Goal: Task Accomplishment & Management: Manage account settings

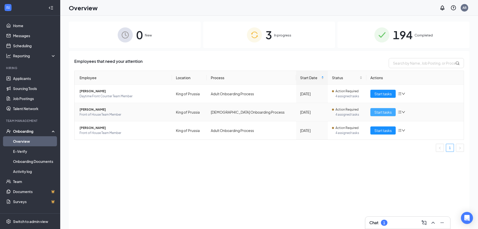
click at [388, 111] on span "Start tasks" at bounding box center [382, 112] width 17 height 6
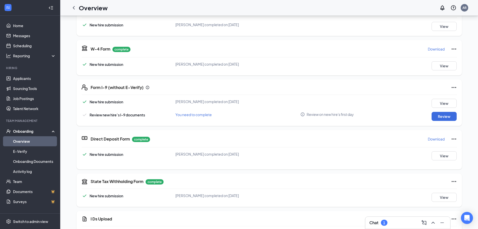
scroll to position [100, 0]
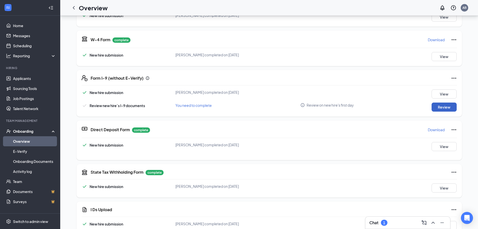
click at [441, 109] on button "Review" at bounding box center [444, 106] width 25 height 9
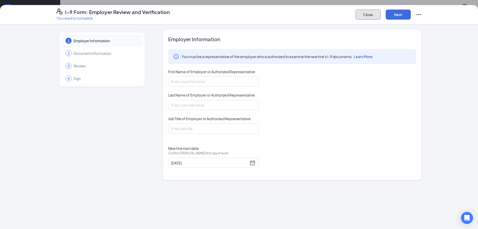
click at [368, 17] on button "Close" at bounding box center [368, 15] width 25 height 10
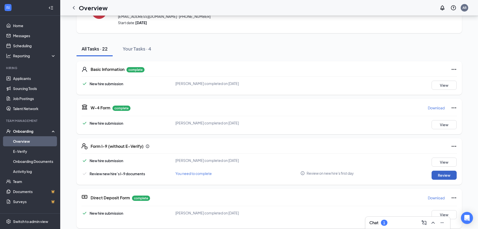
scroll to position [25, 0]
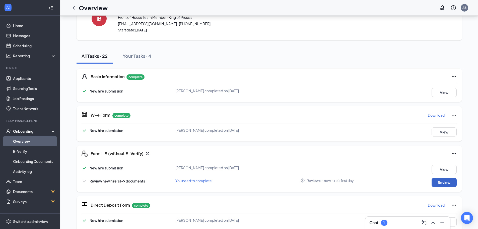
click at [439, 182] on button "Review" at bounding box center [444, 182] width 25 height 9
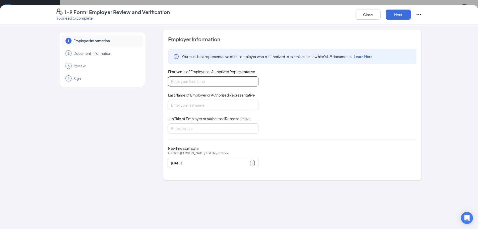
click at [201, 78] on input "First Name of Employer or Authorized Representative" at bounding box center [213, 81] width 90 height 10
type input "Aaron"
type input "Bairischer"
type input "HR Director"
click at [402, 15] on button "Next" at bounding box center [398, 15] width 25 height 10
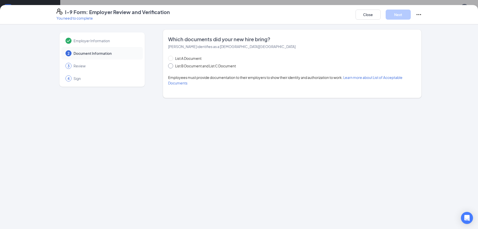
click at [181, 66] on span "List B Document and List C Document" at bounding box center [205, 66] width 65 height 6
click at [172, 66] on input "List B Document and List C Document" at bounding box center [170, 65] width 4 height 4
radio input "true"
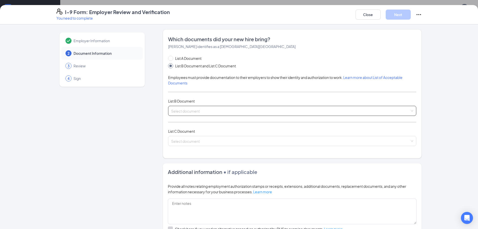
click at [194, 112] on input "search" at bounding box center [290, 110] width 239 height 8
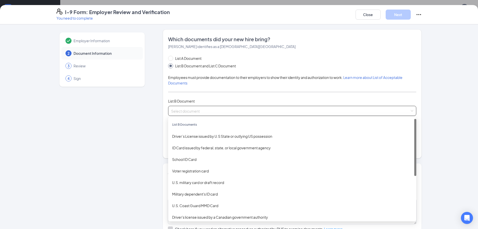
click at [164, 63] on div "Which documents did your new hire bring? Isabella Bramble identifies as a citiz…" at bounding box center [292, 93] width 259 height 129
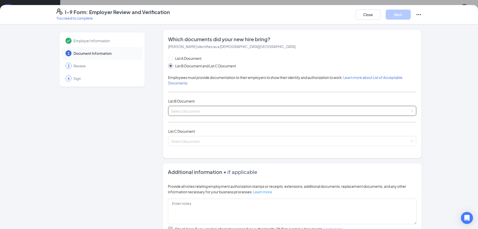
click at [197, 107] on input "search" at bounding box center [290, 110] width 239 height 8
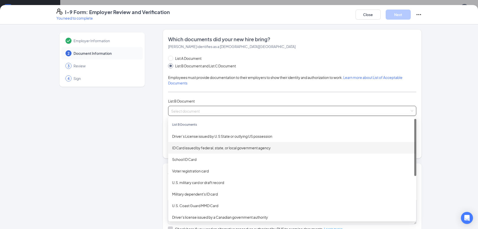
click at [236, 148] on div "ID Card issued by federal, state, or local government agency" at bounding box center [292, 148] width 240 height 6
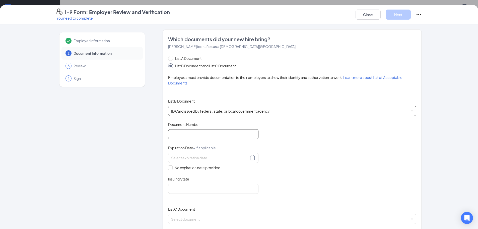
click at [196, 133] on input "Document Number" at bounding box center [213, 134] width 90 height 10
type input "34705025"
click at [250, 158] on div at bounding box center [213, 158] width 84 height 6
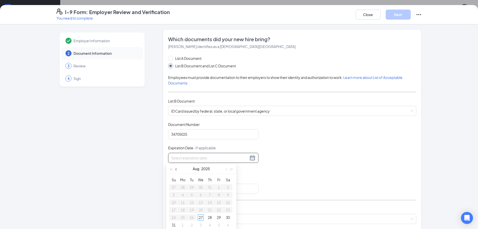
click at [176, 169] on span "button" at bounding box center [176, 169] width 3 height 3
click at [200, 168] on div "Jun 2025" at bounding box center [201, 168] width 44 height 10
click at [202, 170] on button "2025" at bounding box center [204, 168] width 9 height 10
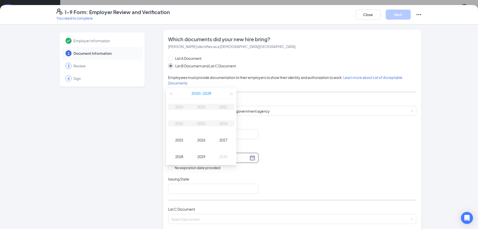
scroll to position [75, 0]
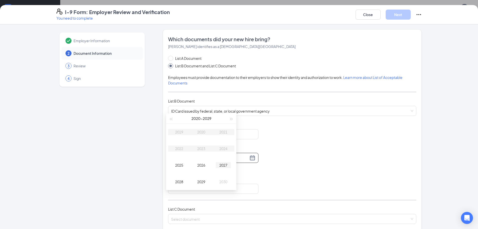
type input "06/27/2027"
type input "06/27/2030"
type input "06/27/2027"
click at [225, 168] on td "2027" at bounding box center [223, 165] width 22 height 17
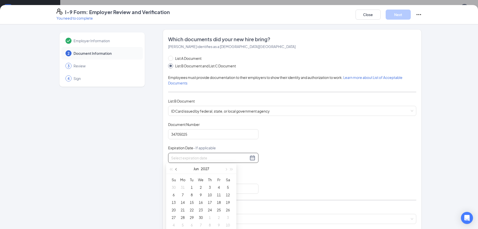
click at [175, 170] on button "button" at bounding box center [177, 168] width 6 height 10
type input "04/28/2027"
type input "05/31/2027"
click at [183, 227] on div "31" at bounding box center [183, 225] width 6 height 6
click at [174, 187] on input "Issuing State" at bounding box center [213, 188] width 90 height 10
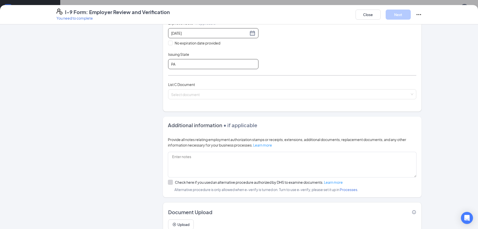
scroll to position [125, 0]
type input "PA"
click at [252, 90] on input "search" at bounding box center [290, 92] width 239 height 8
click at [200, 93] on input "search" at bounding box center [290, 92] width 239 height 8
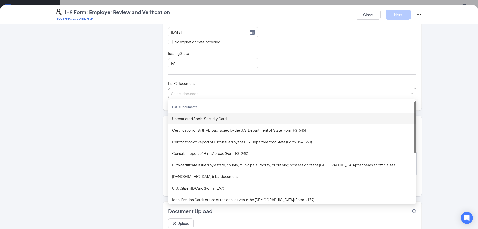
click at [204, 121] on div "Unrestricted Social Security Card" at bounding box center [292, 119] width 240 height 6
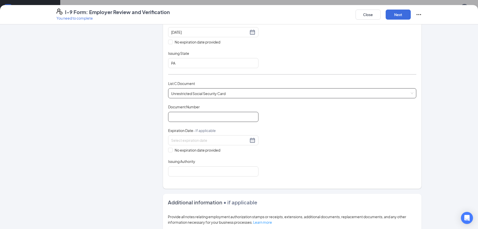
click at [200, 115] on input "Document Number" at bounding box center [213, 117] width 90 height 10
type input "196841580"
click at [168, 149] on input "No expiration date provided" at bounding box center [170, 150] width 4 height 4
checkbox input "true"
click at [188, 176] on input "Issuing Authority" at bounding box center [213, 172] width 90 height 10
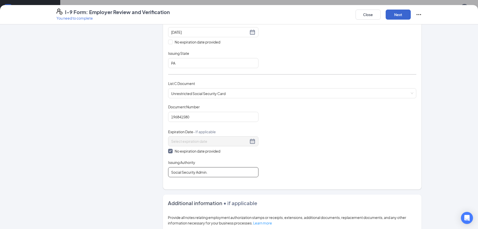
type input "Social Security Admin."
click at [404, 14] on button "Next" at bounding box center [398, 15] width 25 height 10
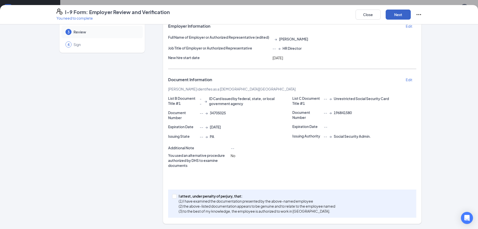
scroll to position [34, 0]
click at [172, 197] on input "I attest, under penalty of perjury, that: (1) I have examined the documentation…" at bounding box center [174, 196] width 4 height 4
checkbox input "true"
click at [400, 17] on button "Next" at bounding box center [398, 15] width 25 height 10
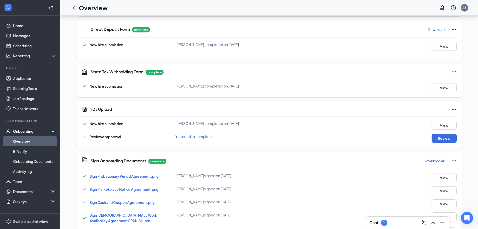
scroll to position [201, 0]
click at [436, 139] on button "Review" at bounding box center [444, 137] width 25 height 9
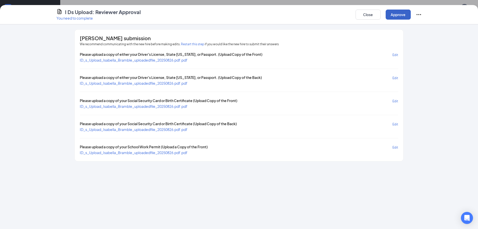
click at [391, 17] on button "Approve" at bounding box center [398, 15] width 25 height 10
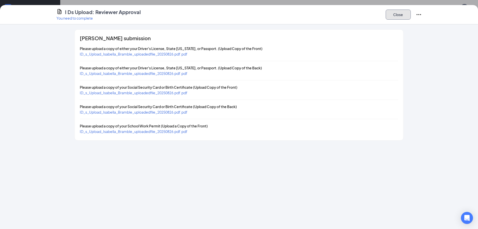
click at [398, 14] on button "Close" at bounding box center [398, 15] width 25 height 10
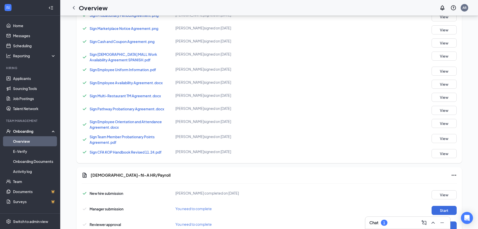
scroll to position [378, 0]
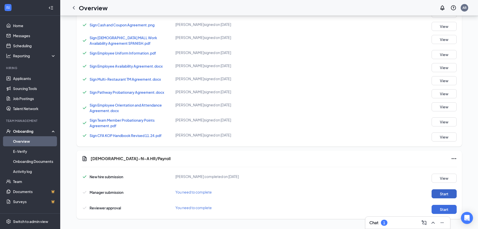
click at [446, 196] on button "Start" at bounding box center [444, 193] width 25 height 9
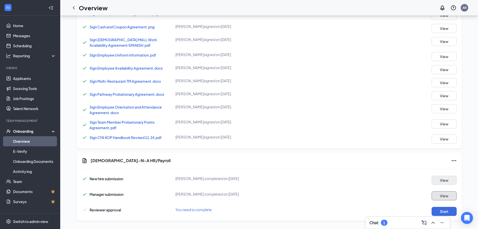
scroll to position [380, 0]
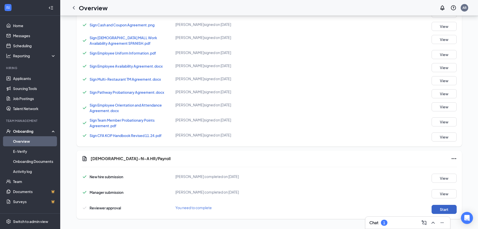
click at [439, 209] on button "Start" at bounding box center [444, 208] width 25 height 9
click at [72, 6] on icon "ChevronLeft" at bounding box center [74, 8] width 6 height 6
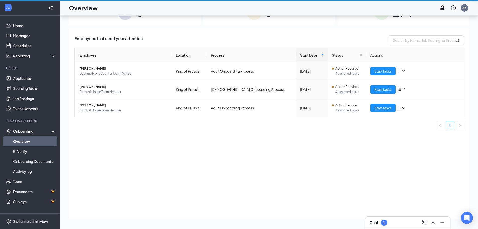
scroll to position [23, 0]
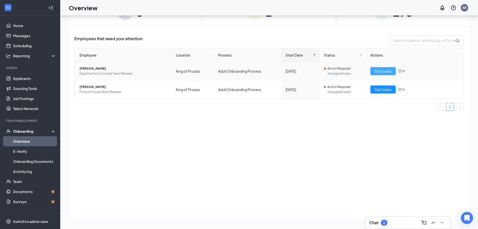
click at [379, 70] on span "Start tasks" at bounding box center [382, 71] width 17 height 6
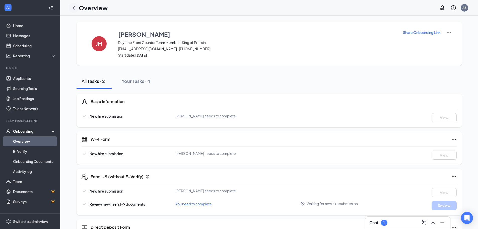
click at [77, 9] on icon "ChevronLeft" at bounding box center [74, 8] width 6 height 6
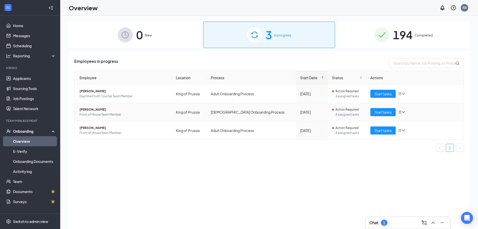
click at [98, 110] on span "[PERSON_NAME]" at bounding box center [124, 109] width 88 height 5
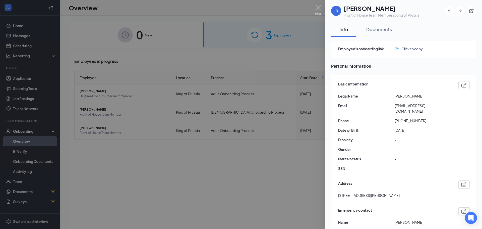
click at [317, 7] on img at bounding box center [318, 10] width 6 height 10
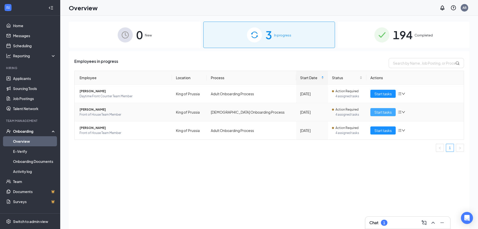
click at [380, 109] on span "Start tasks" at bounding box center [382, 112] width 17 height 6
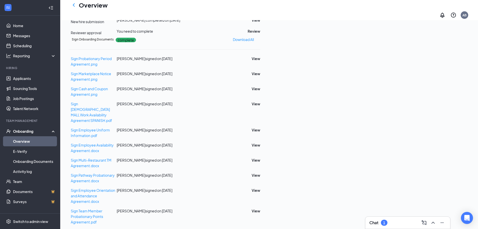
scroll to position [226, 0]
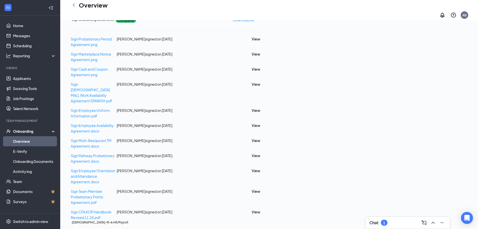
click at [260, 14] on button "Review" at bounding box center [254, 12] width 13 height 6
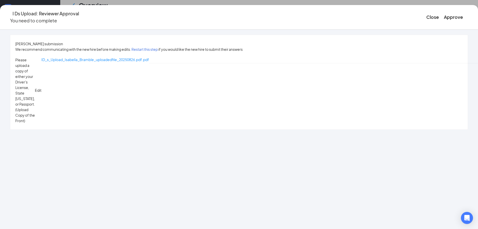
click at [35, 57] on span "Please upload a copy of either your Driver's License, State ID, or Passport. (U…" at bounding box center [25, 90] width 20 height 66
click at [149, 59] on span "ID_s_Upload_Isabella_Bramble_uploadedfile_20250826.pdf.pdf" at bounding box center [95, 59] width 108 height 5
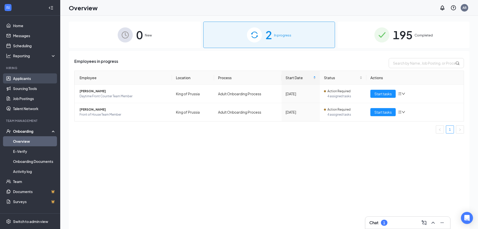
click at [24, 80] on link "Applicants" at bounding box center [34, 78] width 43 height 10
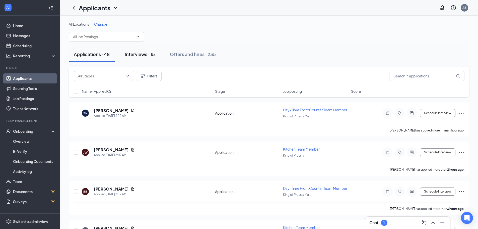
click at [135, 51] on div "Interviews · 15" at bounding box center [140, 54] width 30 height 6
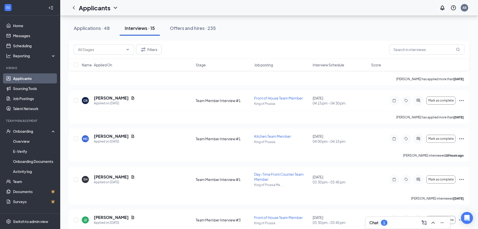
scroll to position [466, 0]
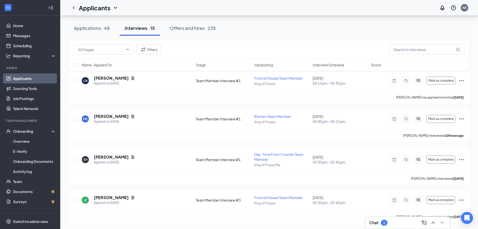
click at [396, 225] on div "Chat 1" at bounding box center [407, 222] width 77 height 8
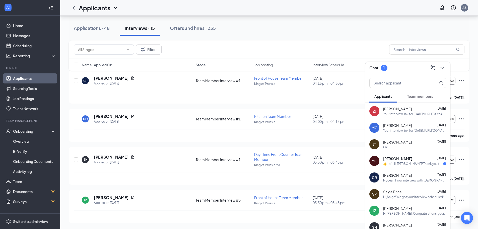
click at [401, 68] on div "Chat 1" at bounding box center [407, 68] width 77 height 8
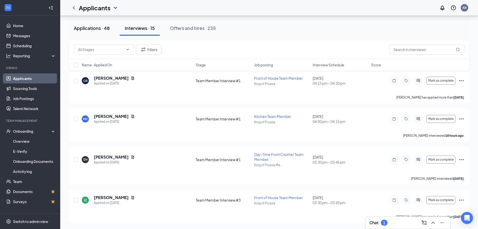
click at [96, 34] on button "Applications · 48" at bounding box center [92, 28] width 46 height 15
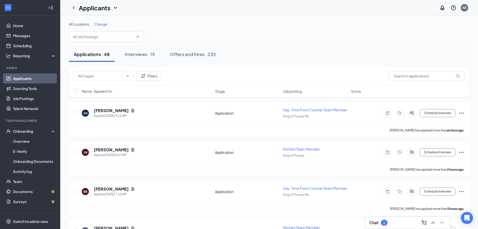
click at [93, 92] on span "Name · Applied On" at bounding box center [97, 91] width 30 height 5
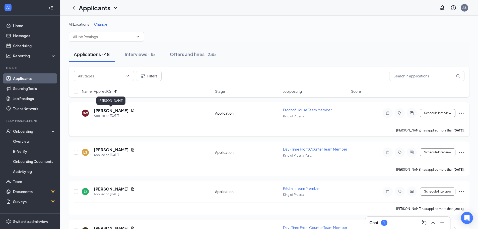
click at [106, 112] on h5 "[PERSON_NAME]" at bounding box center [111, 111] width 35 height 6
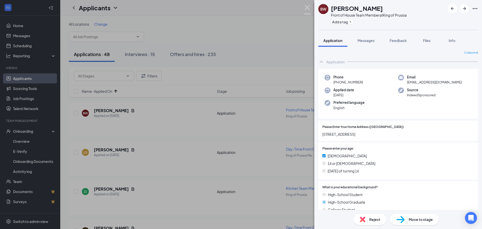
click at [309, 7] on img at bounding box center [307, 10] width 6 height 10
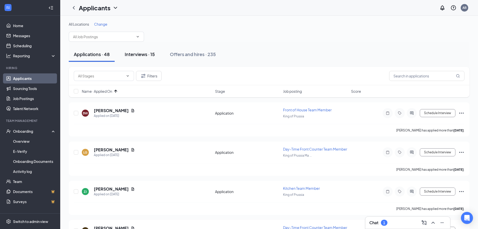
click at [145, 56] on div "Interviews · 15" at bounding box center [140, 54] width 30 height 6
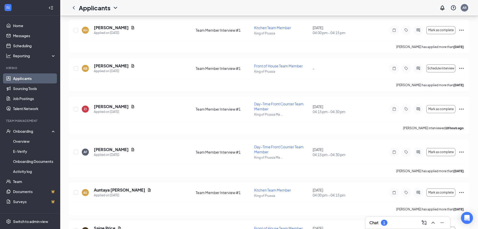
scroll to position [125, 0]
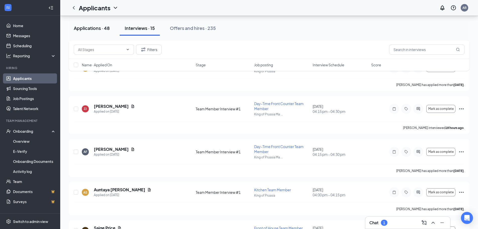
click at [89, 25] on div "Applications · 48" at bounding box center [92, 28] width 36 height 6
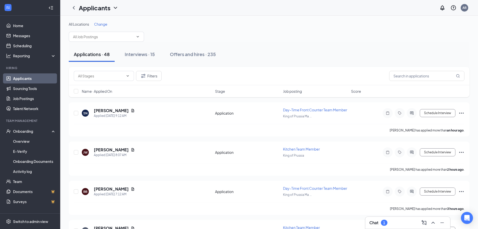
click at [106, 92] on span "Name · Applied On" at bounding box center [97, 91] width 30 height 5
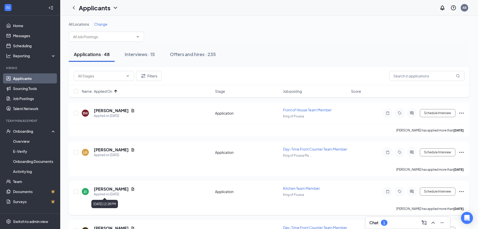
click at [107, 189] on h5 "[PERSON_NAME]" at bounding box center [111, 189] width 35 height 6
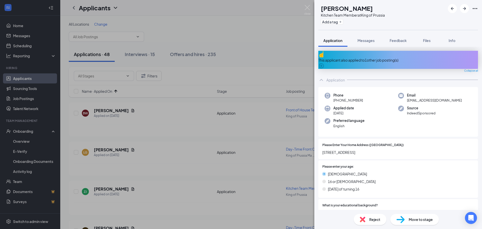
click at [371, 222] on span "Reject" at bounding box center [374, 219] width 11 height 6
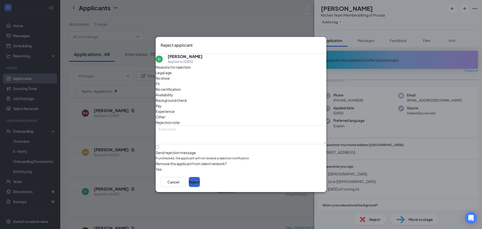
click at [200, 186] on button "Reject" at bounding box center [194, 182] width 11 height 10
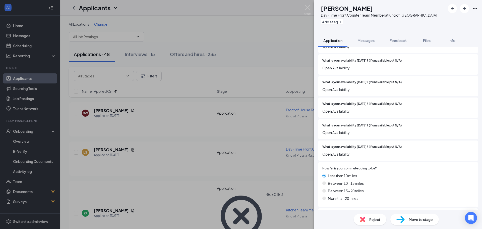
scroll to position [427, 0]
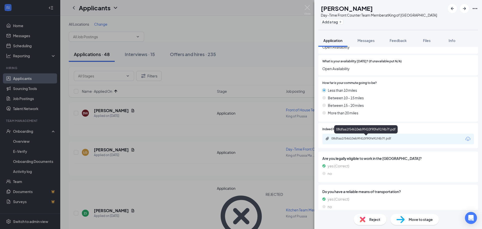
click at [351, 139] on div "08dfaa1f54610eb9f410f90fe91f4b7f.pdf" at bounding box center [366, 138] width 70 height 4
click at [410, 220] on span "Move to stage" at bounding box center [420, 219] width 24 height 6
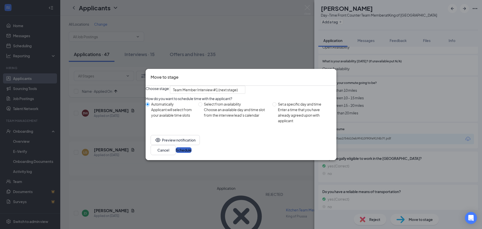
click at [191, 153] on button "Schedule" at bounding box center [184, 150] width 16 height 6
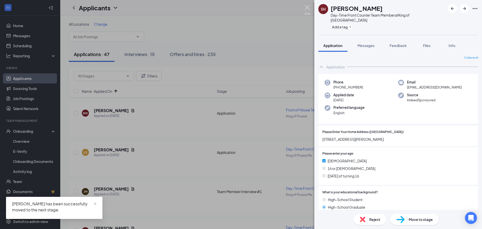
drag, startPoint x: 310, startPoint y: 7, endPoint x: 202, endPoint y: 36, distance: 111.2
click at [309, 7] on img at bounding box center [307, 10] width 6 height 10
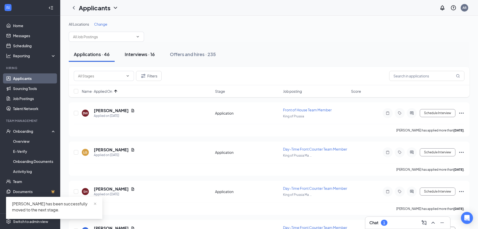
click at [159, 55] on button "Interviews · 16" at bounding box center [140, 54] width 40 height 15
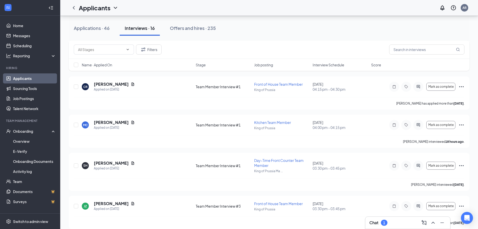
scroll to position [509, 0]
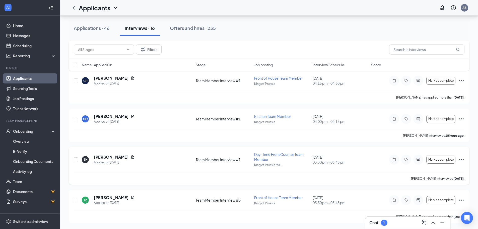
click at [460, 160] on icon "Ellipses" at bounding box center [461, 159] width 6 height 6
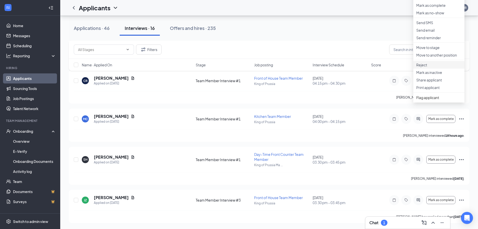
click at [434, 67] on p "Reject" at bounding box center [438, 64] width 45 height 5
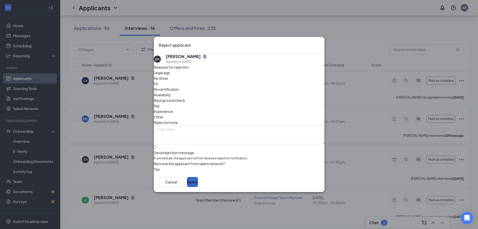
click at [198, 186] on button "Reject" at bounding box center [192, 182] width 11 height 10
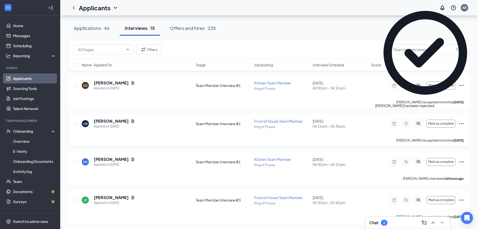
scroll to position [466, 0]
click at [460, 124] on icon "Ellipses" at bounding box center [461, 123] width 6 height 6
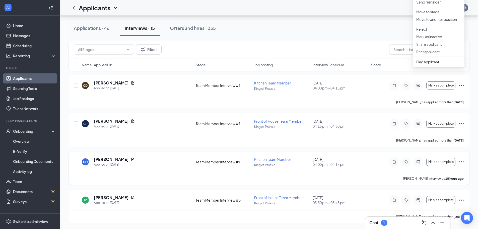
click at [462, 163] on icon "Ellipses" at bounding box center [461, 162] width 6 height 6
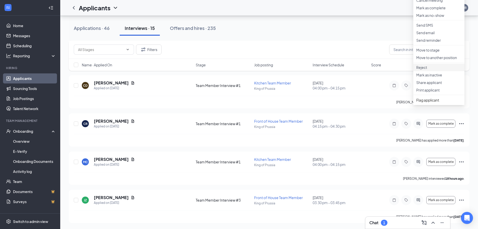
click at [427, 70] on p "Reject" at bounding box center [438, 67] width 45 height 5
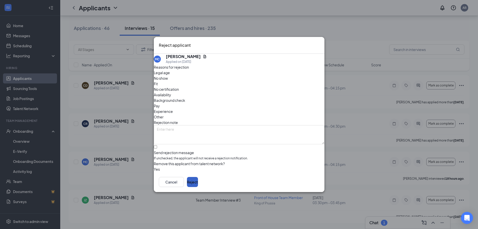
click at [198, 182] on button "Reject" at bounding box center [192, 182] width 11 height 10
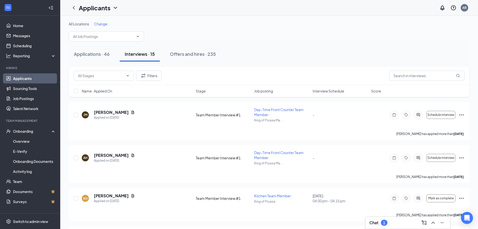
scroll to position [0, 0]
click at [96, 56] on div "Applications · 46" at bounding box center [92, 54] width 36 height 6
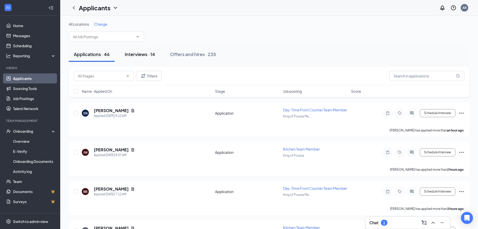
click at [139, 59] on button "Interviews · 14" at bounding box center [140, 54] width 40 height 15
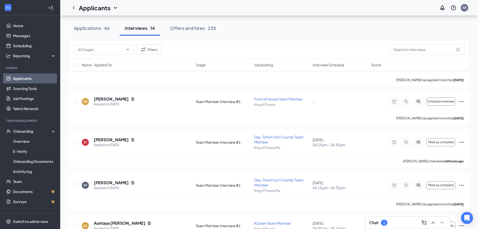
scroll to position [126, 0]
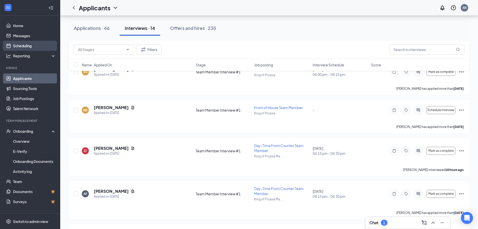
click at [36, 45] on link "Scheduling" at bounding box center [34, 46] width 43 height 10
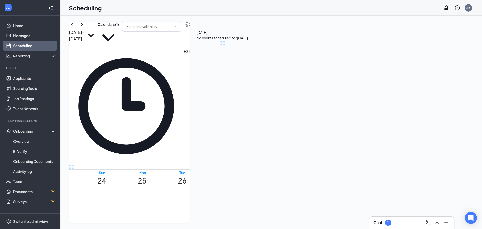
scroll to position [247, 0]
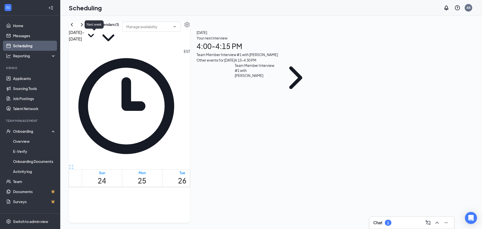
click at [85, 28] on icon "ChevronRight" at bounding box center [82, 25] width 6 height 6
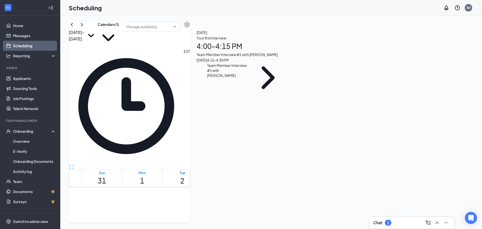
scroll to position [447, 0]
click at [85, 28] on icon "ChevronRight" at bounding box center [82, 25] width 6 height 6
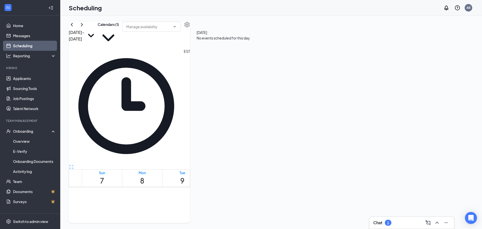
scroll to position [397, 0]
click at [75, 28] on icon "ChevronLeft" at bounding box center [72, 25] width 6 height 6
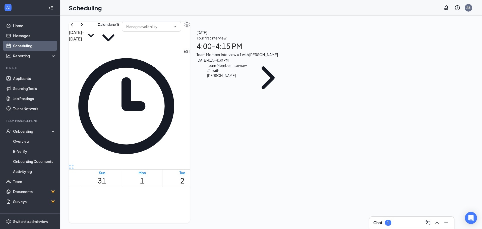
scroll to position [422, 0]
click at [73, 26] on icon "ChevronLeft" at bounding box center [72, 24] width 2 height 3
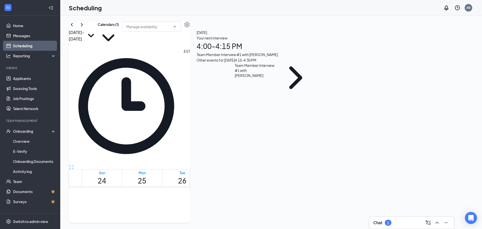
scroll to position [422, 0]
click at [32, 81] on link "Applicants" at bounding box center [34, 78] width 43 height 10
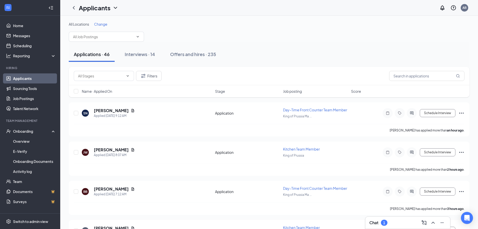
click at [96, 94] on div "Name · Applied On Stage Job posting Score" at bounding box center [269, 91] width 401 height 12
click at [95, 90] on span "Name · Applied On" at bounding box center [97, 91] width 30 height 5
click at [100, 93] on span "Name · Applied On" at bounding box center [97, 91] width 30 height 5
click at [226, 76] on div "Filters" at bounding box center [269, 76] width 391 height 10
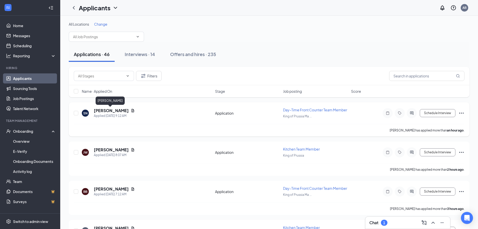
click at [104, 111] on h5 "[PERSON_NAME]" at bounding box center [111, 111] width 35 height 6
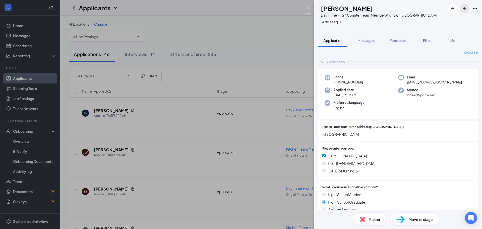
click at [462, 7] on icon "ArrowRight" at bounding box center [464, 9] width 6 height 6
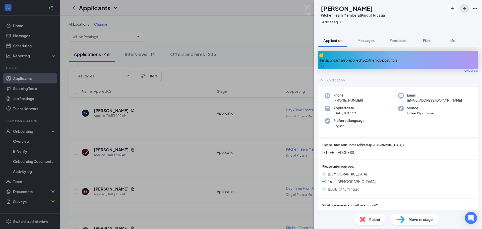
click at [462, 7] on icon "ArrowRight" at bounding box center [464, 9] width 6 height 6
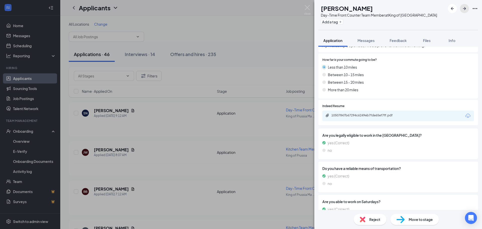
scroll to position [452, 0]
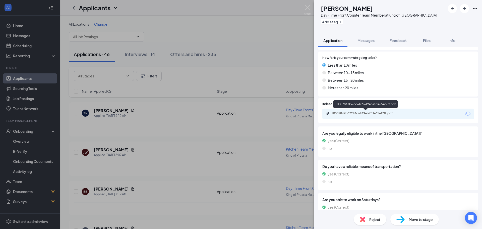
click at [355, 113] on div "10507847b67294c6249eb7fde65ef7ff.pdf" at bounding box center [366, 113] width 70 height 4
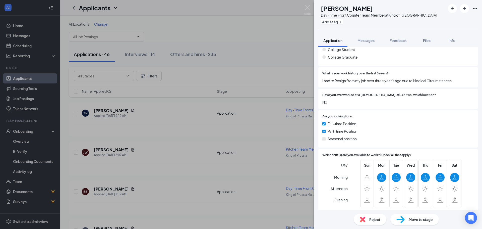
scroll to position [135, 0]
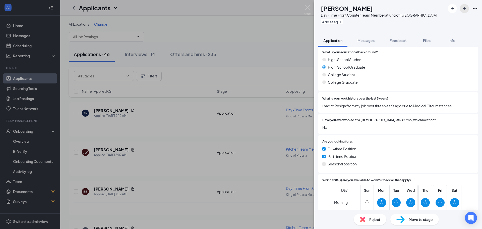
click at [462, 10] on icon "ArrowRight" at bounding box center [464, 9] width 6 height 6
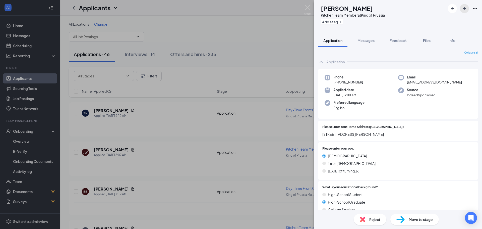
click at [462, 10] on icon "ArrowRight" at bounding box center [464, 9] width 6 height 6
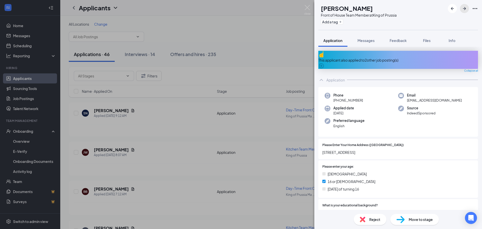
click at [462, 10] on icon "ArrowRight" at bounding box center [464, 9] width 6 height 6
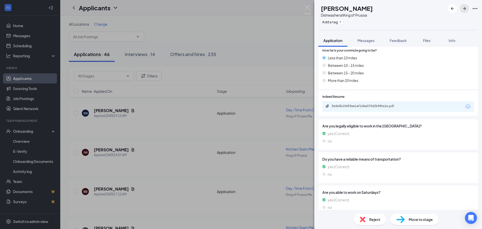
scroll to position [477, 0]
click at [353, 104] on div "36de3b15693ee1af1d6a075d2b98fa1e.pdf" at bounding box center [366, 106] width 70 height 4
click at [462, 10] on icon "ArrowRight" at bounding box center [464, 9] width 6 height 6
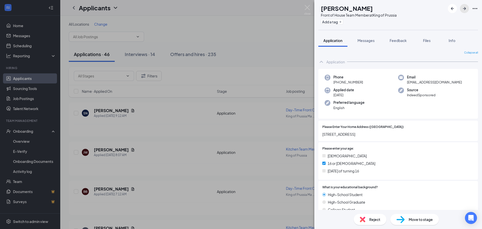
click at [465, 8] on icon "ArrowRight" at bounding box center [464, 8] width 3 height 3
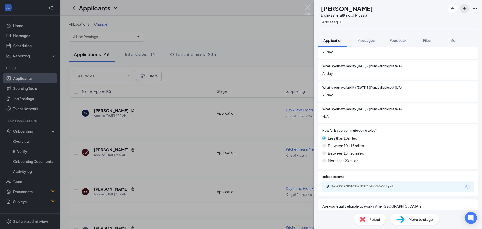
scroll to position [452, 0]
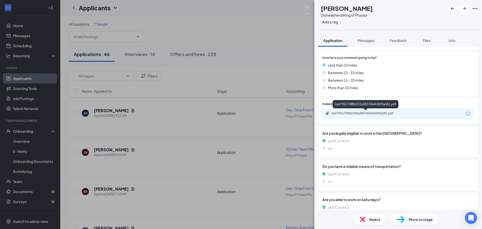
click at [372, 112] on div "2a6795173881033a5837454636f0a581.pdf" at bounding box center [366, 113] width 70 height 4
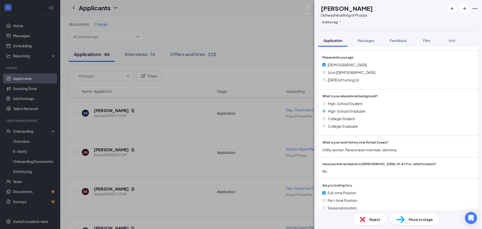
scroll to position [87, 0]
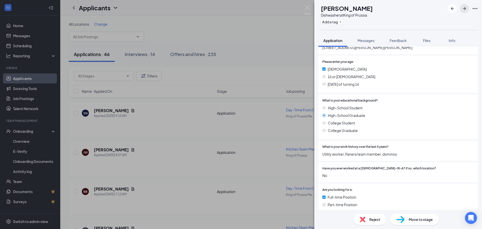
click at [465, 10] on icon "ArrowRight" at bounding box center [464, 9] width 6 height 6
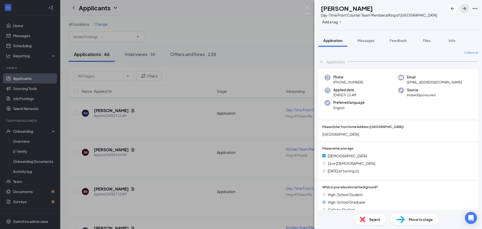
click at [465, 8] on icon "ArrowRight" at bounding box center [464, 8] width 3 height 3
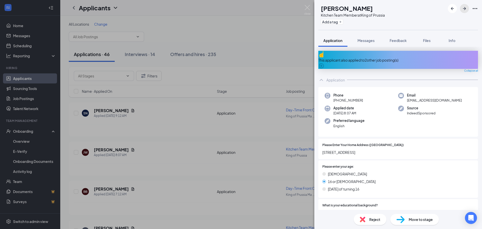
click at [465, 12] on button "button" at bounding box center [464, 8] width 9 height 9
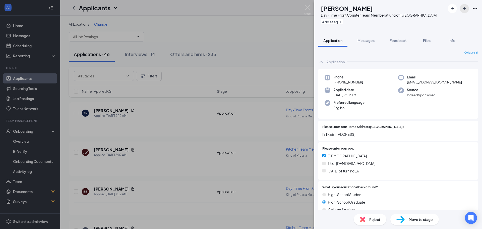
click at [465, 12] on button "button" at bounding box center [464, 8] width 9 height 9
click at [307, 8] on img at bounding box center [307, 10] width 6 height 10
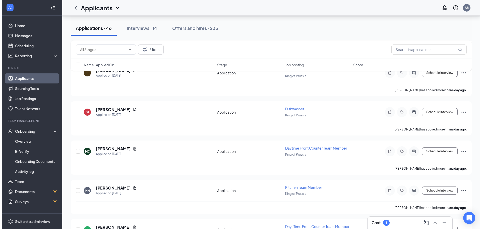
scroll to position [335, 0]
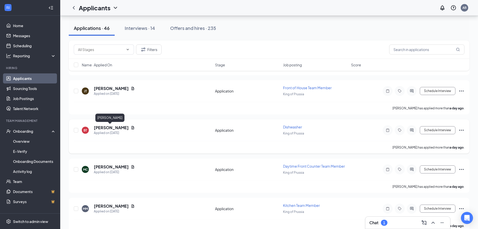
click at [108, 128] on h5 "[PERSON_NAME]" at bounding box center [111, 128] width 35 height 6
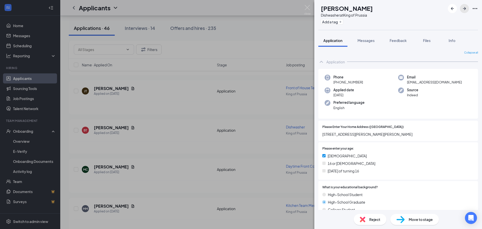
click at [464, 11] on icon "ArrowRight" at bounding box center [464, 9] width 6 height 6
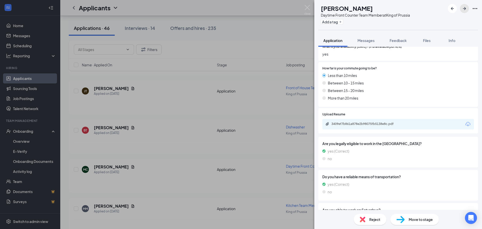
scroll to position [452, 0]
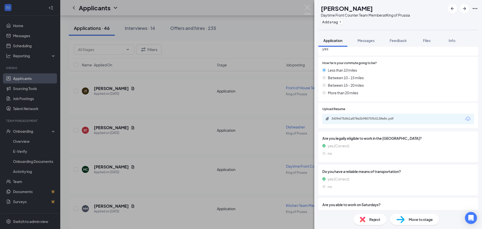
click at [366, 113] on div "3409ef7b861a878e2b98075fb5138e8c.pdf" at bounding box center [398, 118] width 152 height 11
click at [366, 116] on div "3409ef7b861a878e2b98075fb5138e8c.pdf" at bounding box center [366, 118] width 70 height 4
click at [357, 116] on div "3409ef7b861a878e2b98075fb5138e8c.pdf" at bounding box center [366, 118] width 70 height 4
click at [429, 221] on span "Move to stage" at bounding box center [420, 219] width 24 height 6
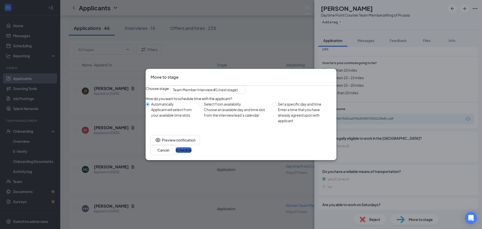
click at [191, 153] on button "Schedule" at bounding box center [184, 150] width 16 height 6
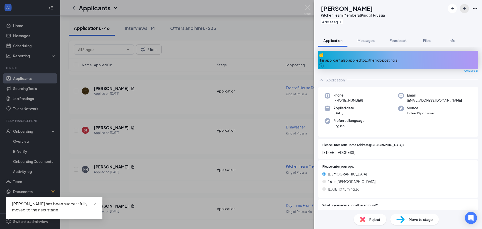
click at [463, 9] on icon "ArrowRight" at bounding box center [464, 8] width 3 height 3
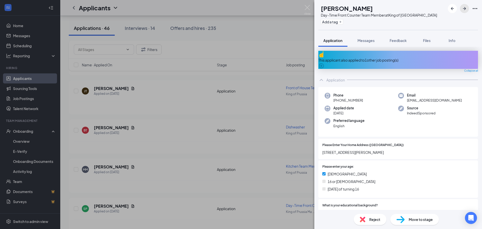
click at [463, 9] on icon "ArrowRight" at bounding box center [464, 8] width 3 height 3
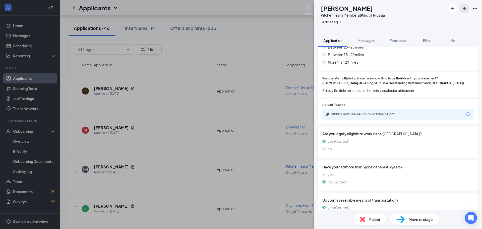
scroll to position [527, 0]
click at [364, 111] on div "e0dd971a0e63021473d27307f18ba1b4.pdf" at bounding box center [366, 113] width 70 height 4
click at [466, 7] on icon "ArrowRight" at bounding box center [464, 9] width 6 height 6
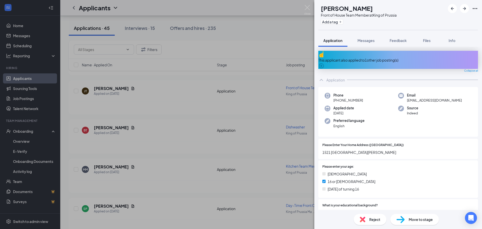
click at [468, 13] on div "SJ [PERSON_NAME] Front of House Team Member at King of Prussia Add a tag" at bounding box center [398, 15] width 168 height 30
click at [466, 9] on icon "ArrowRight" at bounding box center [464, 9] width 6 height 6
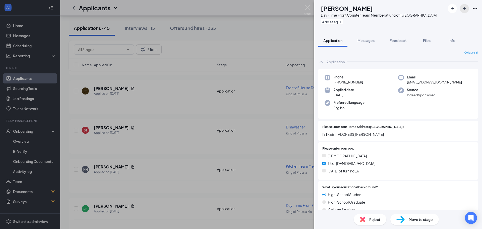
click at [466, 9] on icon "ArrowRight" at bounding box center [464, 9] width 6 height 6
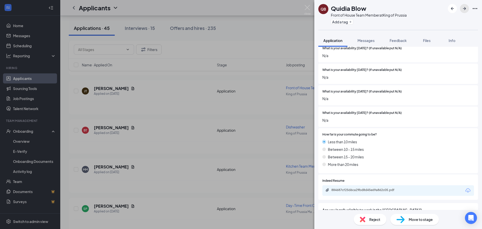
scroll to position [376, 0]
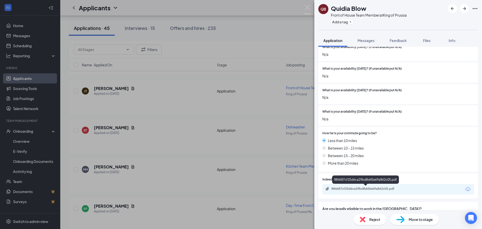
click at [348, 187] on div "884687cf25d6ca29bd8d45e69a862c05.pdf" at bounding box center [366, 188] width 70 height 4
click at [464, 8] on icon "ArrowRight" at bounding box center [464, 8] width 3 height 3
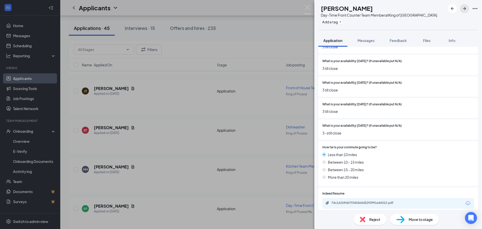
scroll to position [452, 0]
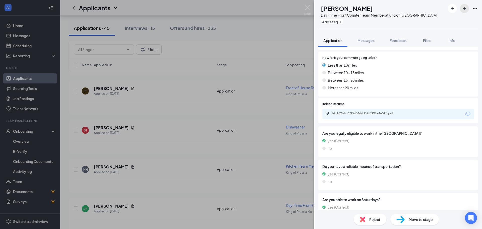
click at [464, 10] on icon "ArrowRight" at bounding box center [464, 9] width 6 height 6
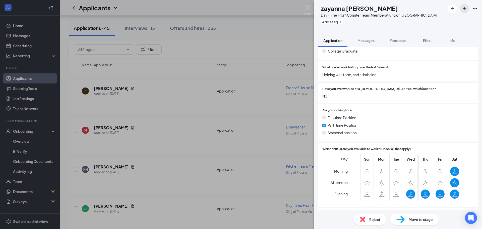
scroll to position [276, 0]
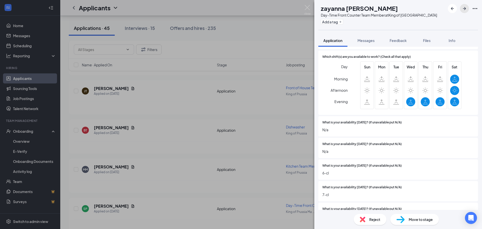
click at [466, 5] on button "button" at bounding box center [464, 8] width 9 height 9
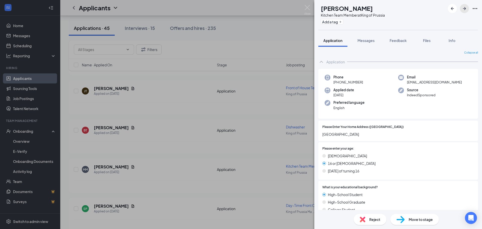
click at [466, 5] on button "button" at bounding box center [464, 8] width 9 height 9
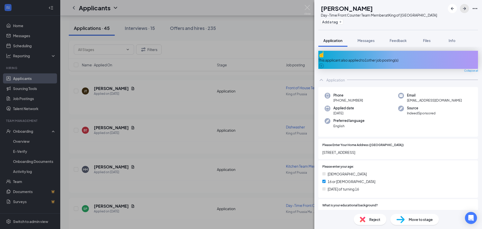
click at [466, 5] on button "button" at bounding box center [464, 8] width 9 height 9
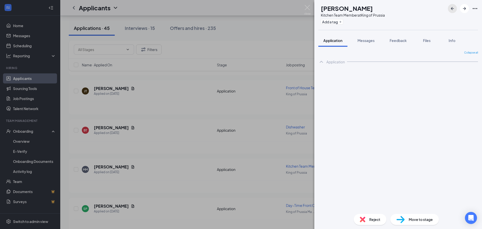
click at [451, 11] on icon "ArrowLeftNew" at bounding box center [452, 9] width 6 height 6
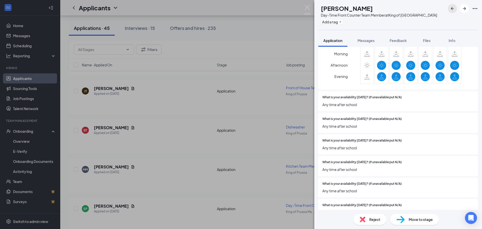
scroll to position [477, 0]
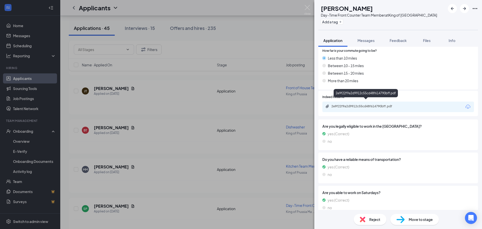
click at [392, 104] on div "2e9f22f9a2d9912c55cd48f614790bff.pdf" at bounding box center [366, 106] width 70 height 4
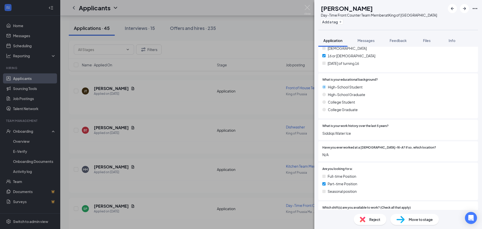
scroll to position [0, 0]
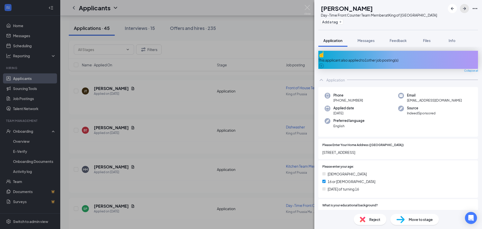
click at [463, 10] on icon "ArrowRight" at bounding box center [464, 9] width 6 height 6
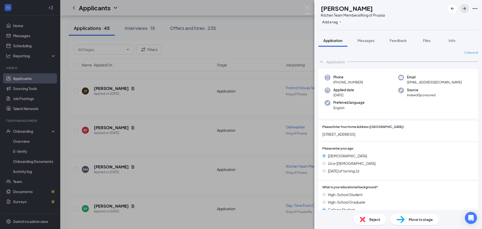
click at [463, 10] on icon "ArrowRight" at bounding box center [464, 9] width 6 height 6
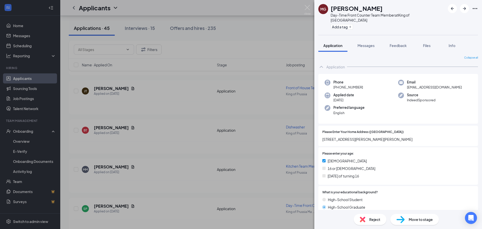
drag, startPoint x: 423, startPoint y: 6, endPoint x: 401, endPoint y: 10, distance: 22.5
click at [401, 10] on div "[PERSON_NAME]" at bounding box center [387, 8] width 115 height 9
click at [461, 10] on icon "ArrowRight" at bounding box center [464, 9] width 6 height 6
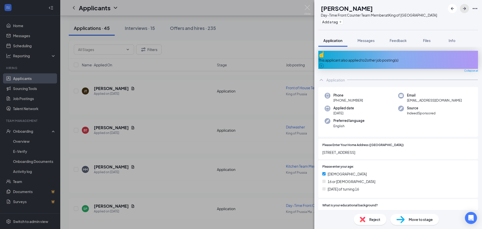
click at [461, 10] on icon "ArrowRight" at bounding box center [464, 9] width 6 height 6
click at [461, 11] on icon "ArrowRight" at bounding box center [464, 9] width 6 height 6
click at [461, 9] on icon "ArrowRight" at bounding box center [464, 9] width 6 height 6
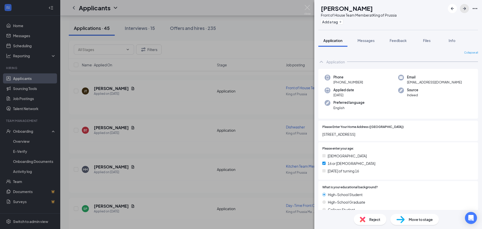
click at [461, 9] on icon "ArrowRight" at bounding box center [464, 9] width 6 height 6
drag, startPoint x: 461, startPoint y: 9, endPoint x: 354, endPoint y: 75, distance: 125.6
click at [353, 75] on span "Phone" at bounding box center [348, 77] width 30 height 5
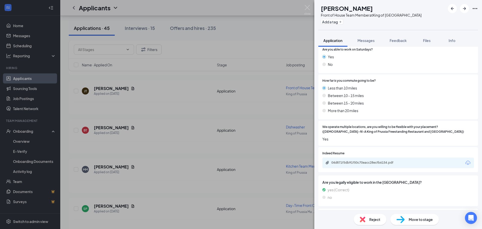
scroll to position [477, 0]
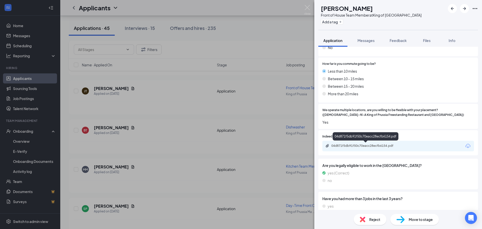
click at [342, 148] on div "04d871f5db91f50c70eacc28ecfb6154.pdf" at bounding box center [365, 146] width 81 height 5
click at [464, 8] on icon "ArrowRight" at bounding box center [464, 8] width 3 height 3
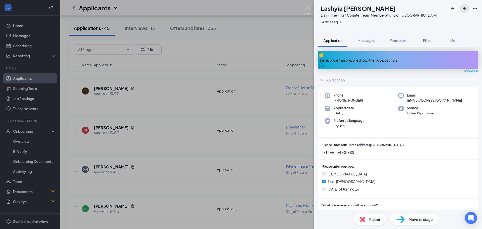
click at [463, 10] on icon "ArrowRight" at bounding box center [464, 9] width 6 height 6
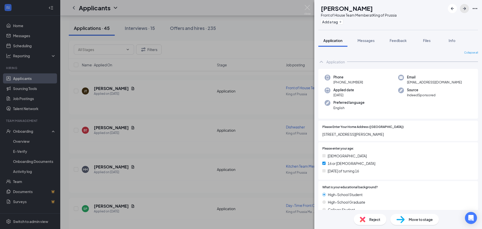
click at [463, 10] on icon "ArrowRight" at bounding box center [464, 9] width 6 height 6
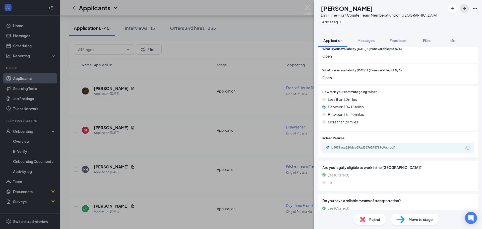
scroll to position [427, 0]
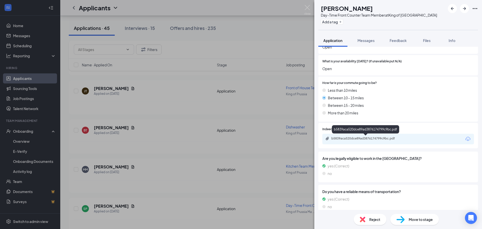
click at [362, 136] on div "b5839aca520dce89ad3876174799c9bc.pdf" at bounding box center [366, 138] width 70 height 4
click at [464, 8] on icon "ArrowRight" at bounding box center [464, 8] width 3 height 3
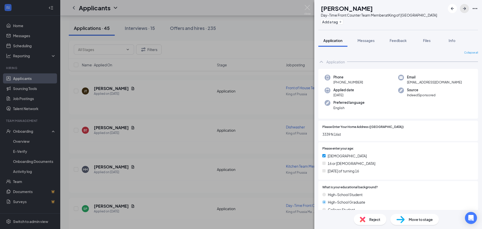
click at [467, 11] on icon "ArrowRight" at bounding box center [464, 9] width 6 height 6
click at [462, 8] on icon "ArrowRight" at bounding box center [464, 9] width 6 height 6
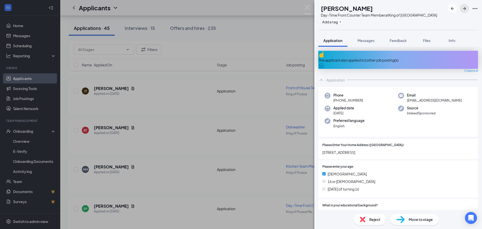
click at [462, 8] on icon "ArrowRight" at bounding box center [464, 9] width 6 height 6
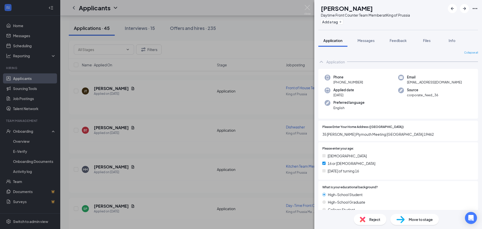
drag, startPoint x: 462, startPoint y: 8, endPoint x: 372, endPoint y: 16, distance: 89.9
click at [372, 16] on div "Daytime Front Counter Team Member at [GEOGRAPHIC_DATA]" at bounding box center [365, 15] width 89 height 5
click at [306, 7] on img at bounding box center [307, 10] width 6 height 10
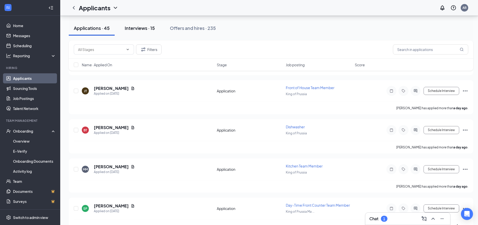
click at [139, 24] on button "Interviews · 15" at bounding box center [140, 28] width 40 height 15
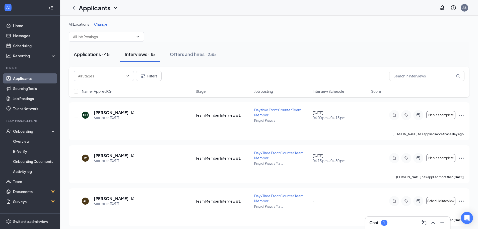
click at [96, 54] on div "Applications · 45" at bounding box center [92, 54] width 36 height 6
